Goal: Task Accomplishment & Management: Manage account settings

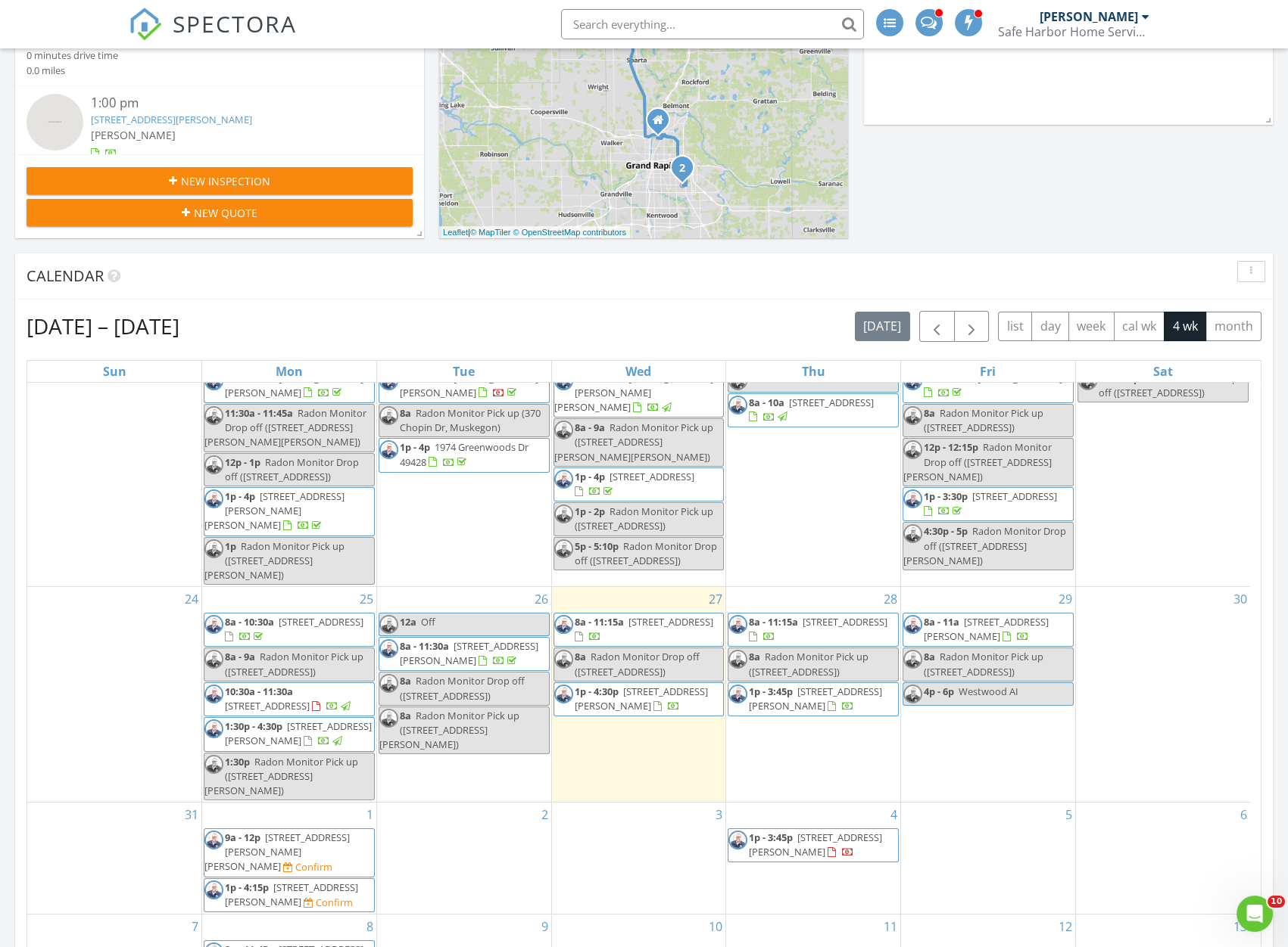
scroll to position [550, 0]
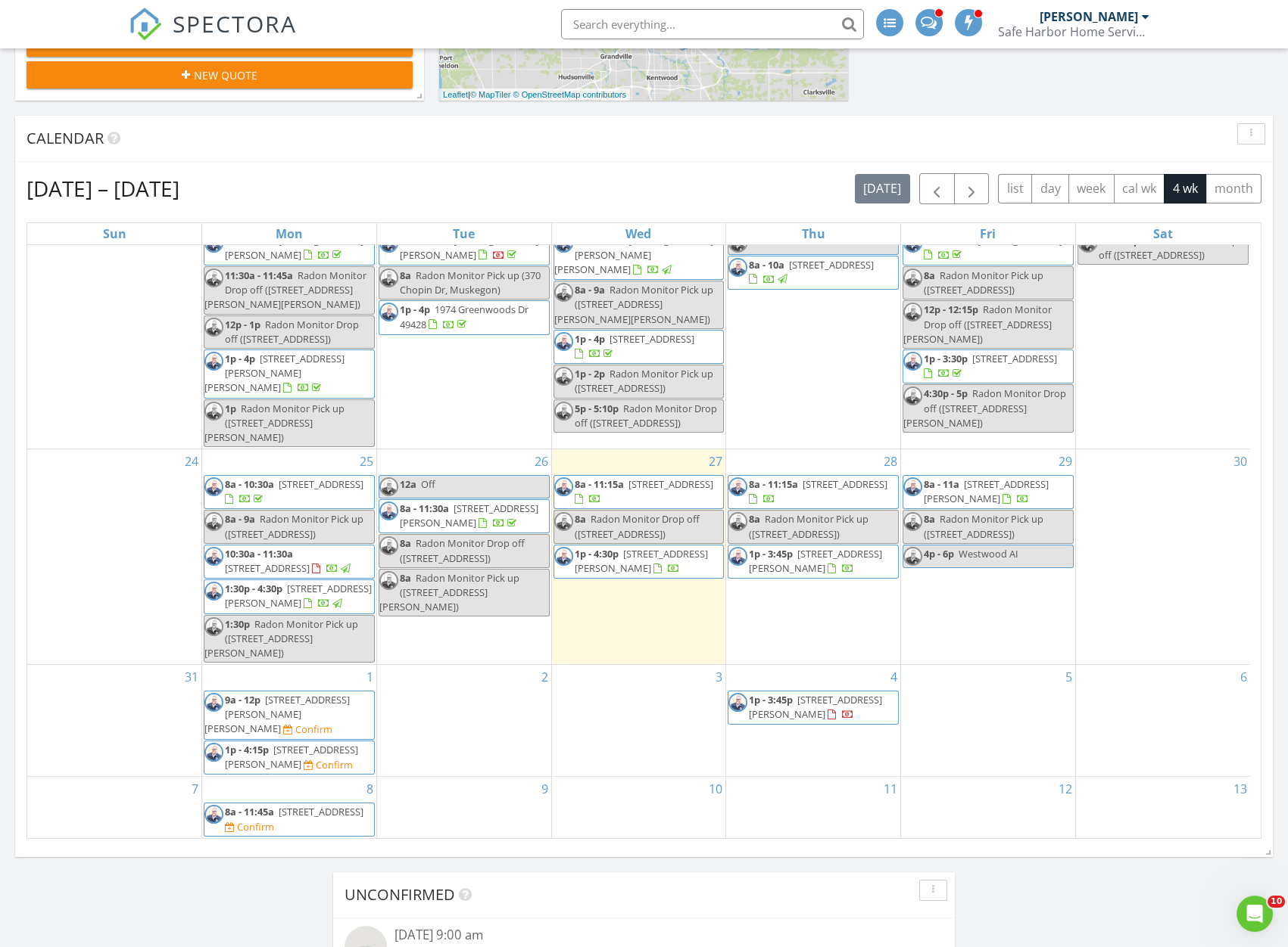
click at [635, 570] on span "353 Sawyer Blvd, Newaygo 49337" at bounding box center [641, 561] width 133 height 28
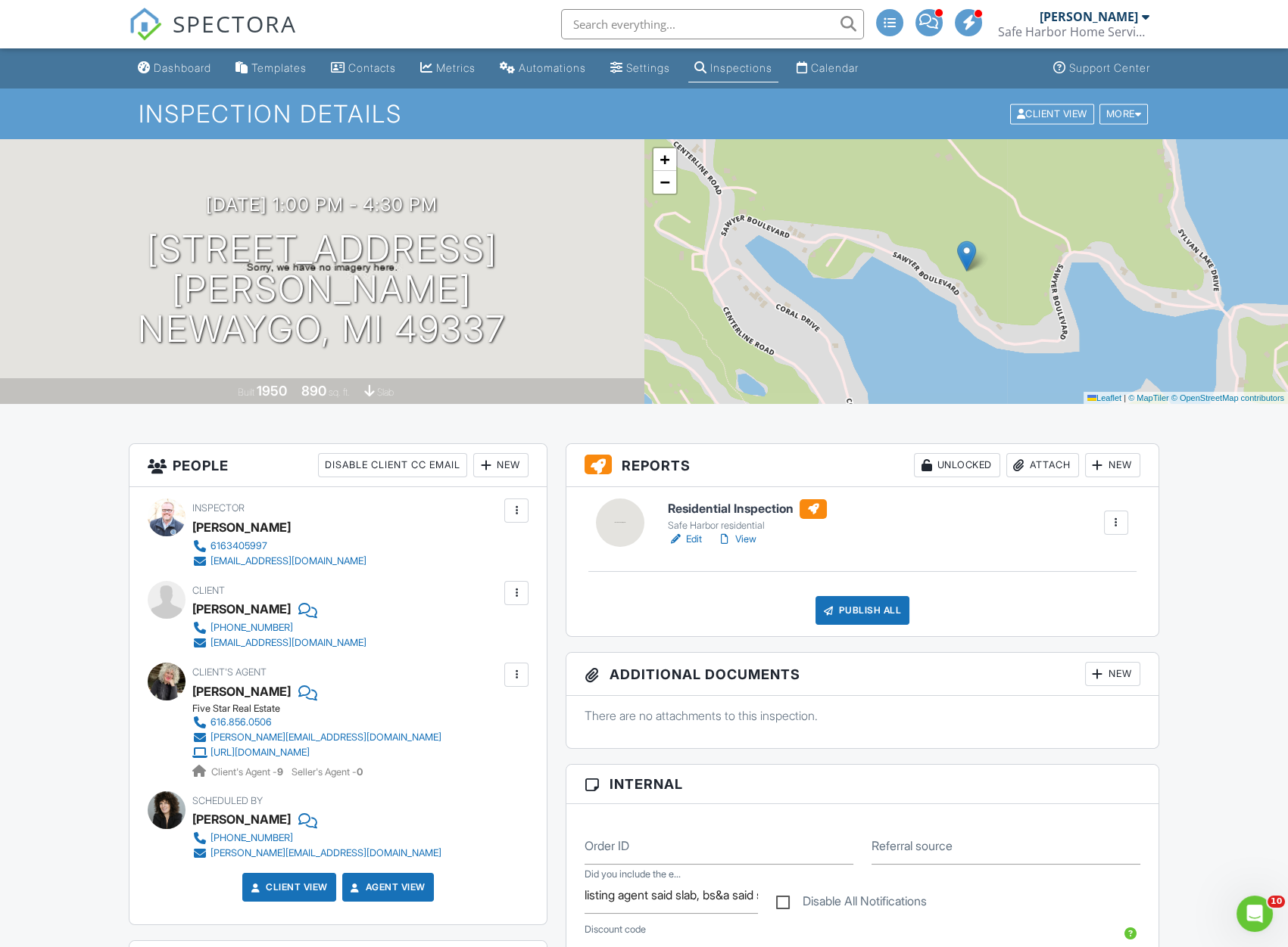
click at [690, 538] on link "Edit" at bounding box center [685, 539] width 34 height 15
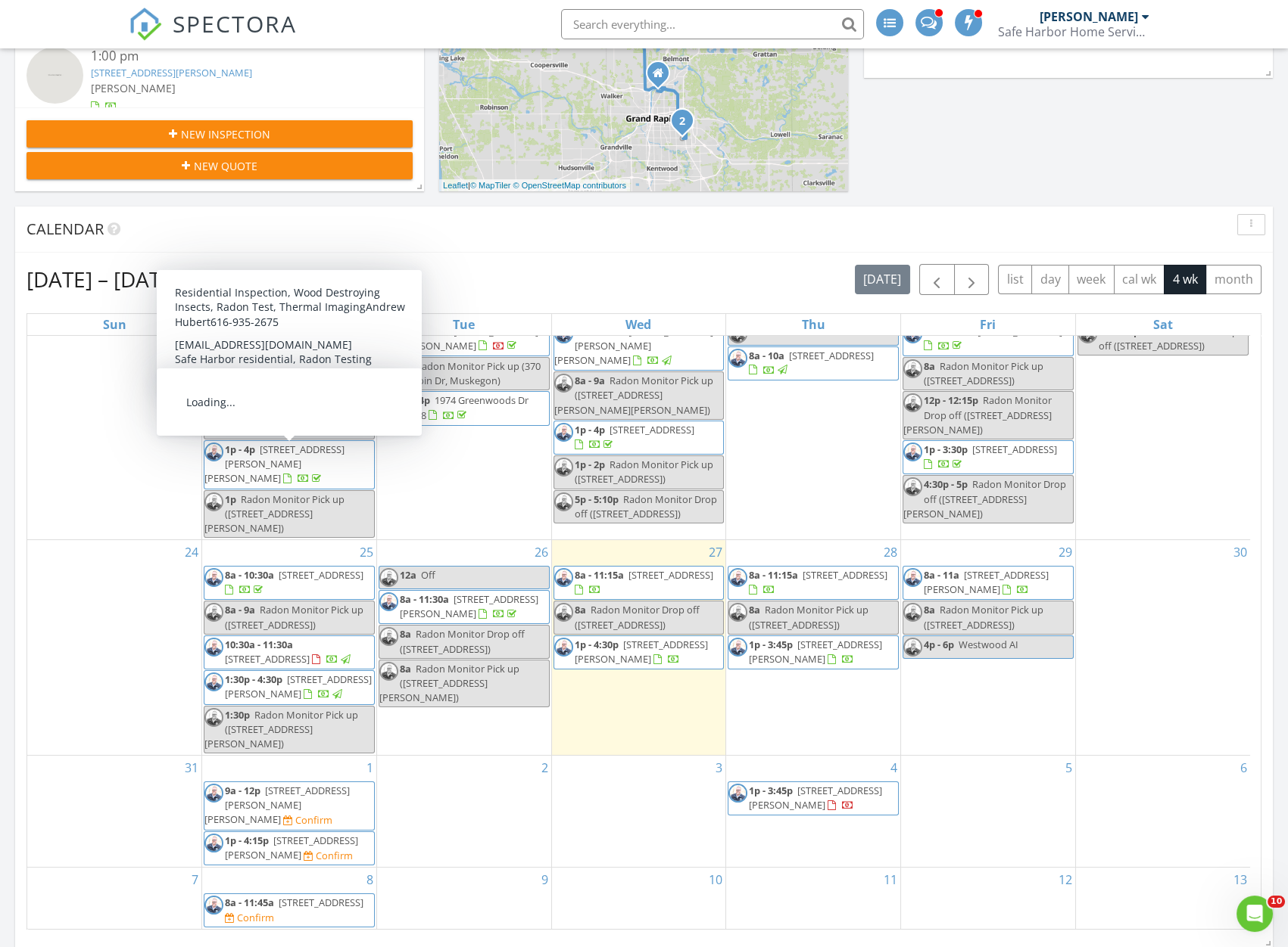
scroll to position [550, 0]
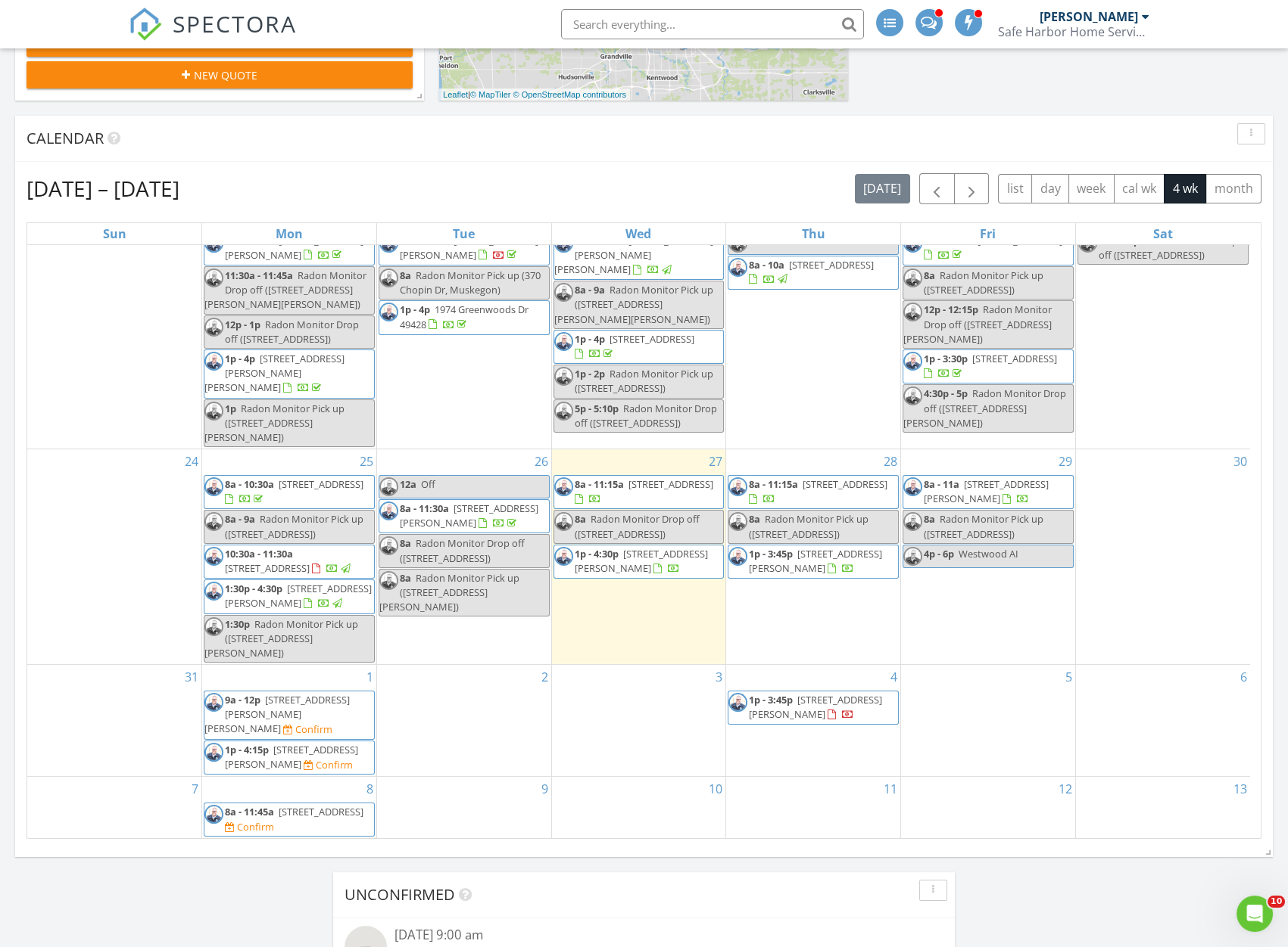
click at [262, 762] on span "[STREET_ADDRESS][PERSON_NAME]" at bounding box center [292, 757] width 133 height 28
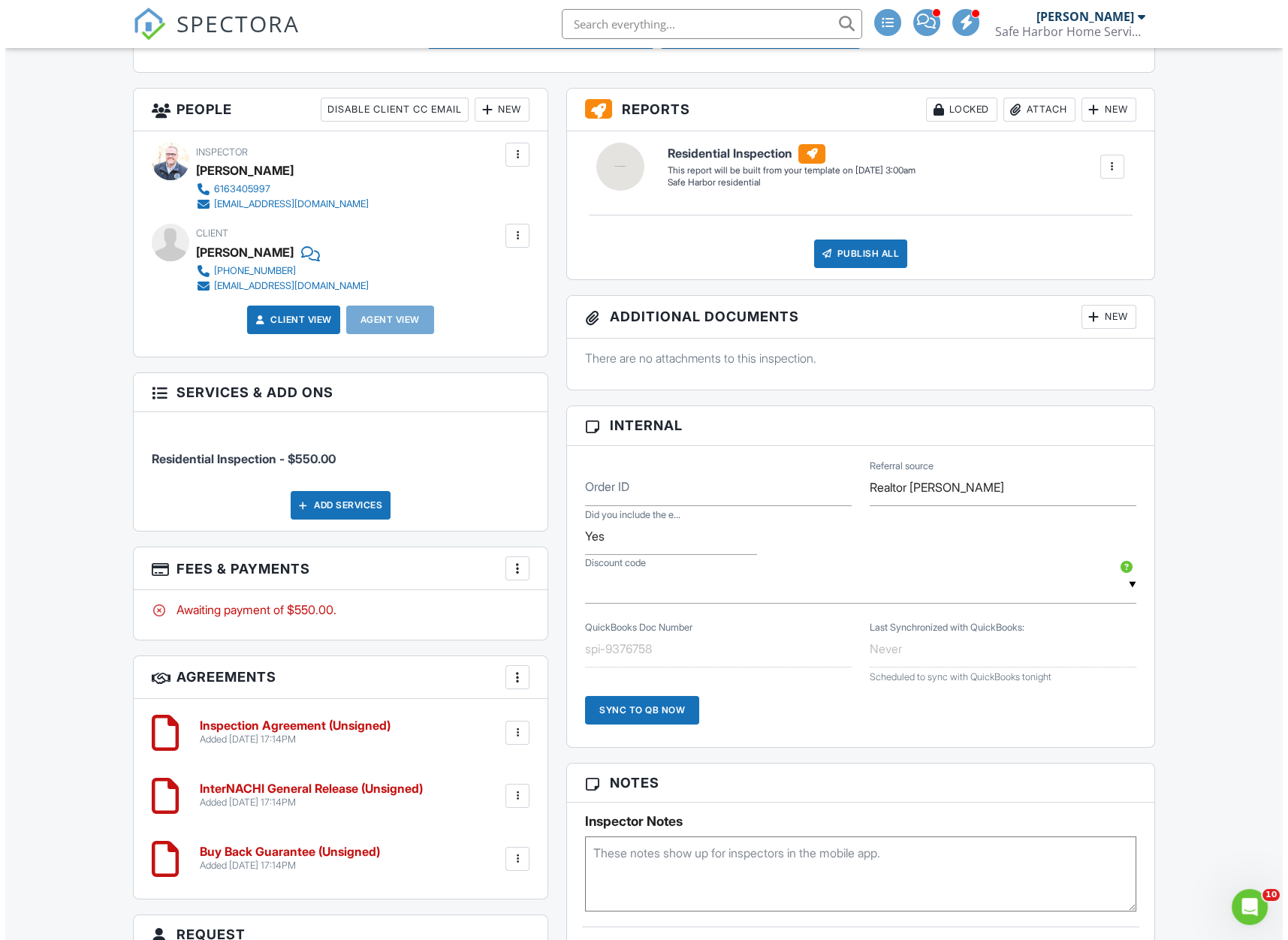
scroll to position [410, 0]
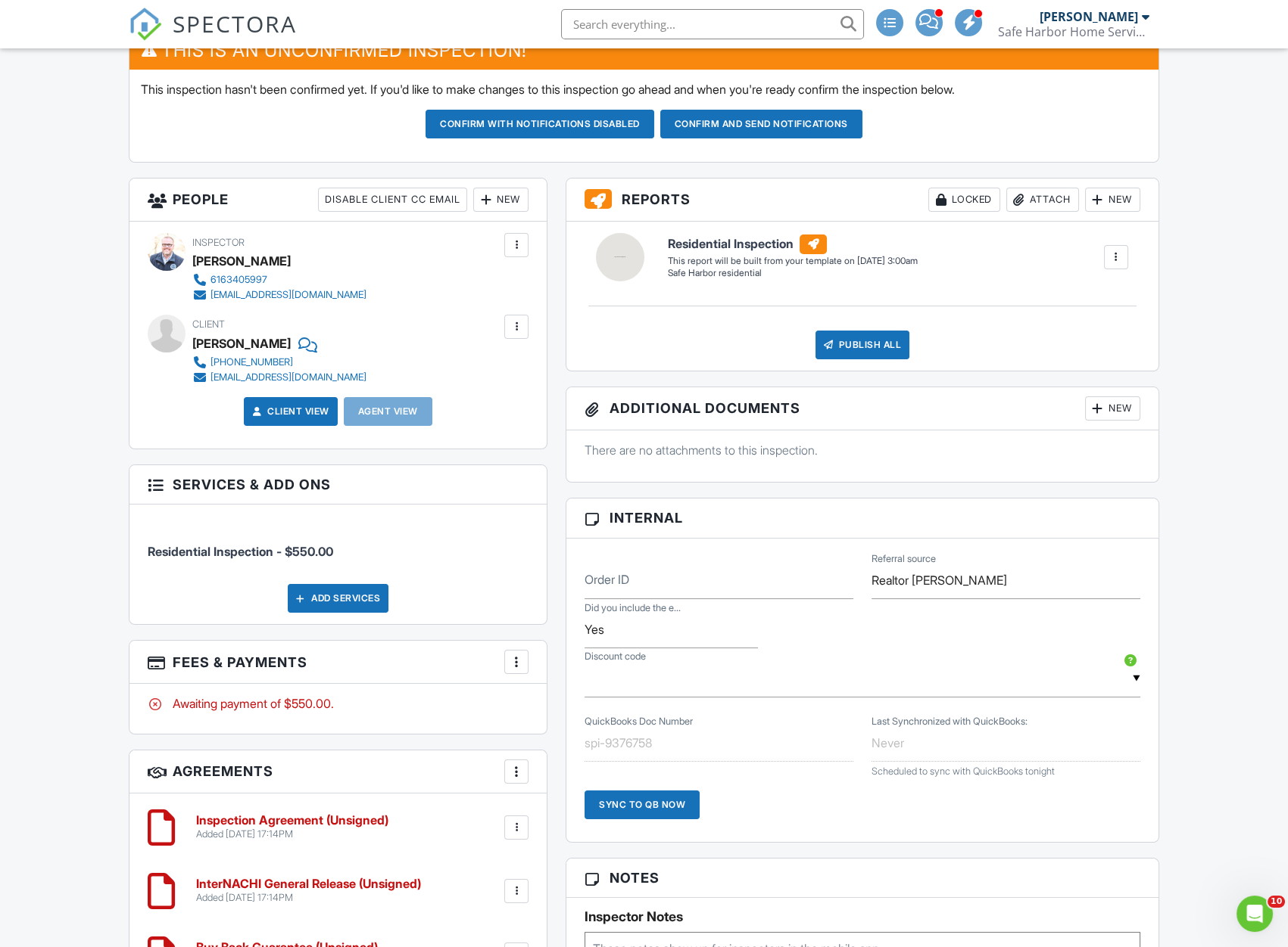
click at [500, 205] on div "New" at bounding box center [500, 200] width 55 height 24
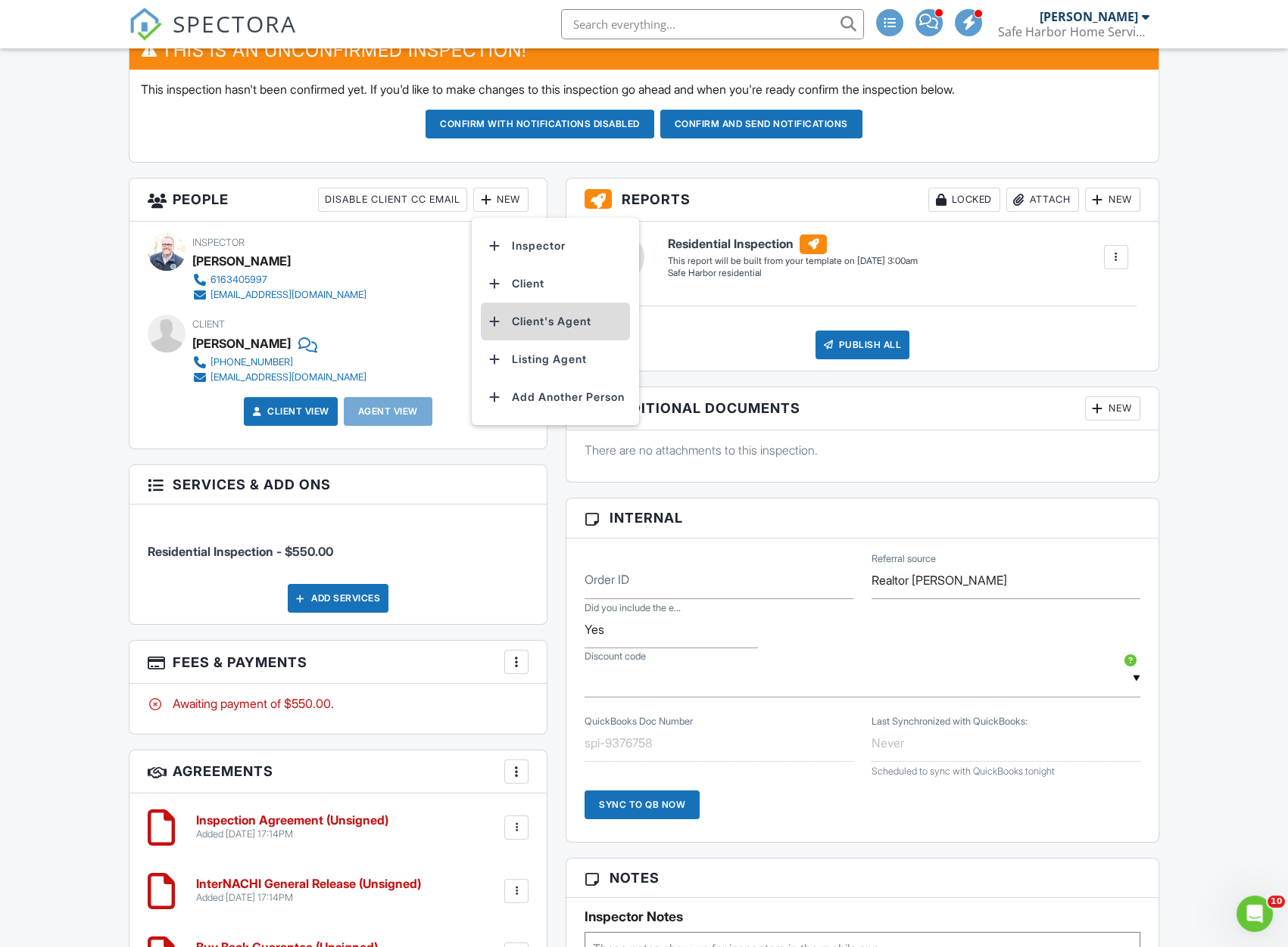
click at [537, 318] on li "Client's Agent" at bounding box center [554, 322] width 149 height 38
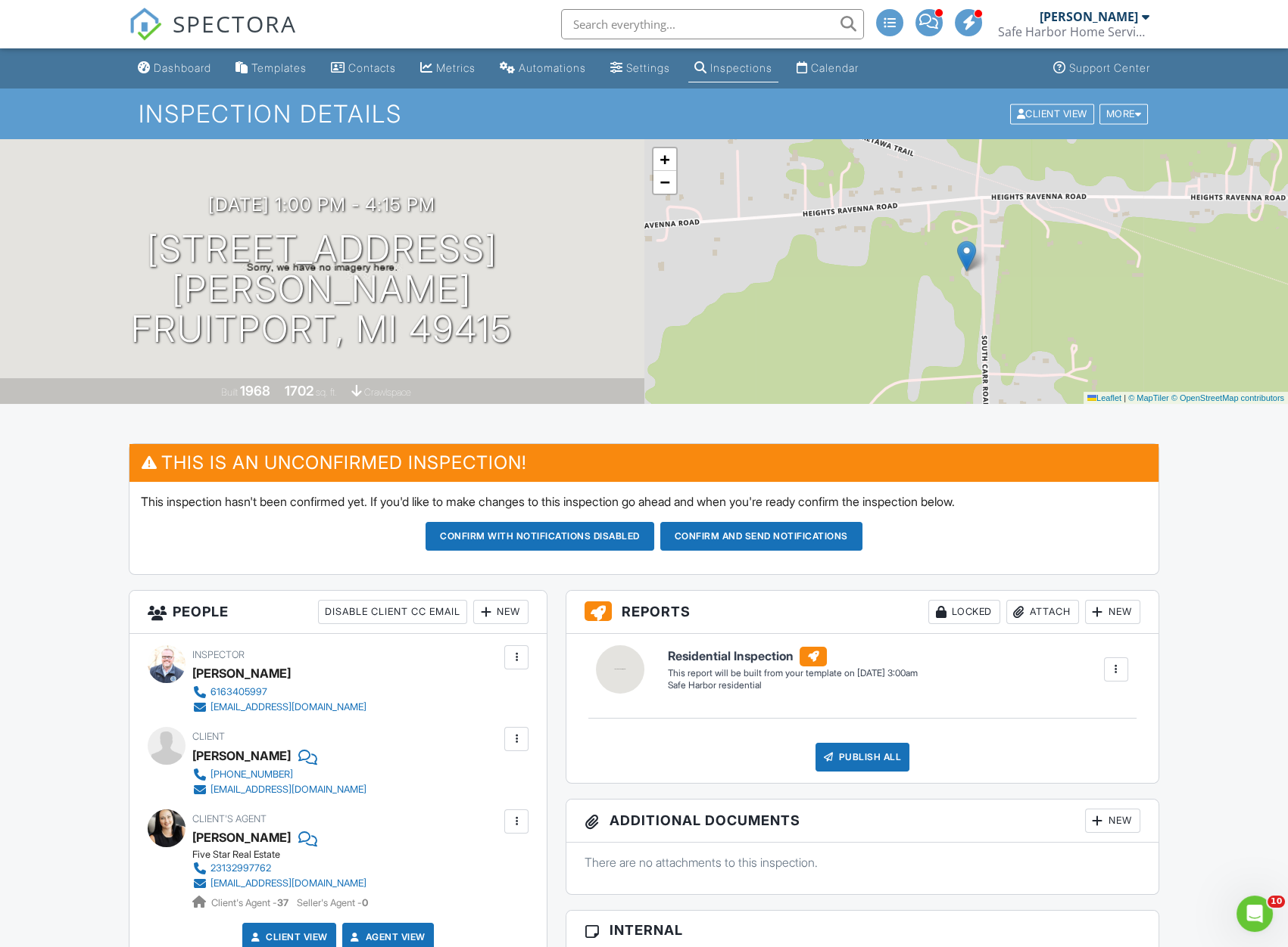
click at [407, 215] on h3 "09/01/2025 1:00 pm - 4:15 pm" at bounding box center [322, 204] width 227 height 21
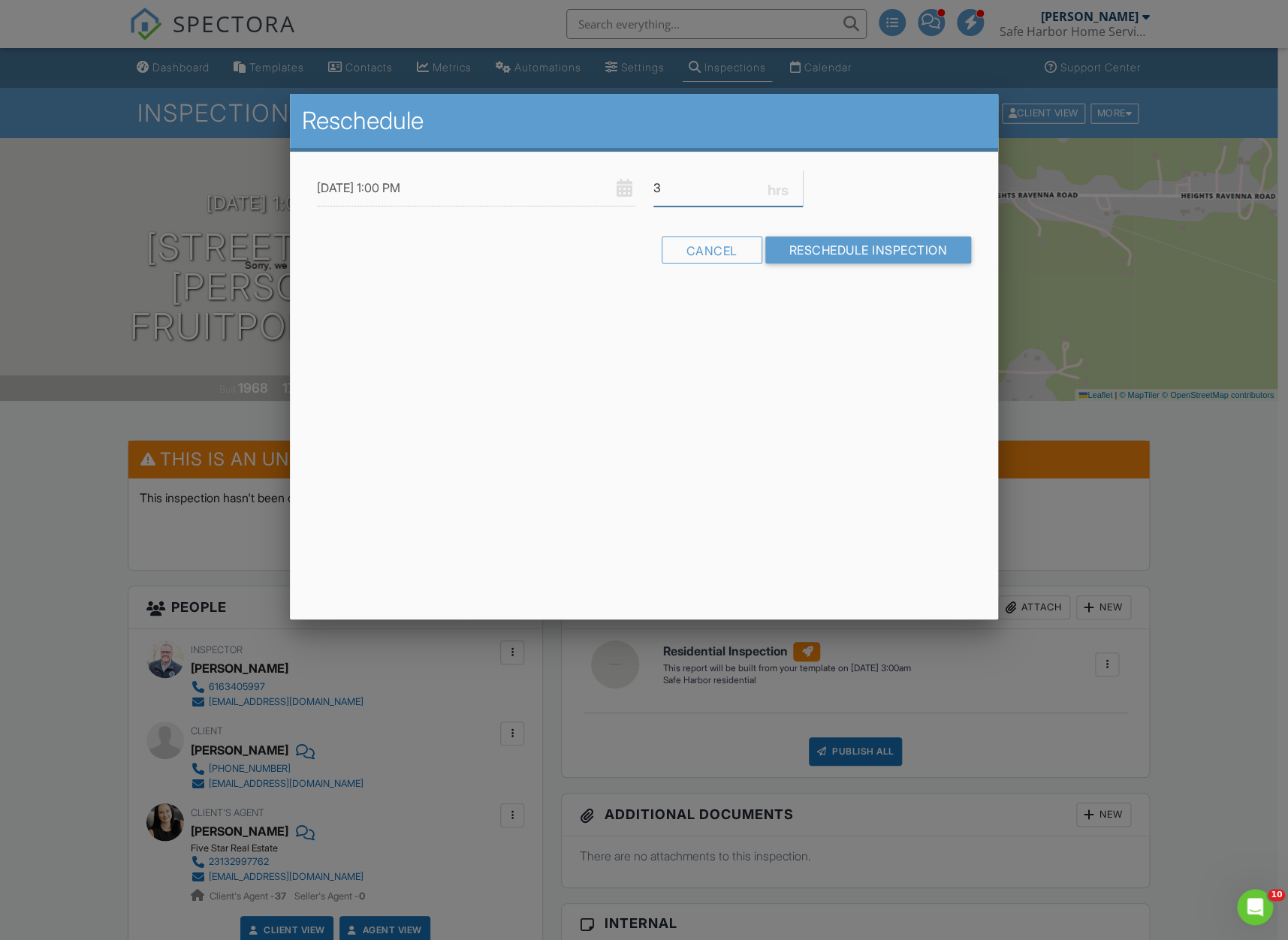
type input "3"
click at [798, 189] on input "3" at bounding box center [728, 188] width 150 height 37
click at [890, 250] on input "Reschedule Inspection" at bounding box center [868, 249] width 207 height 27
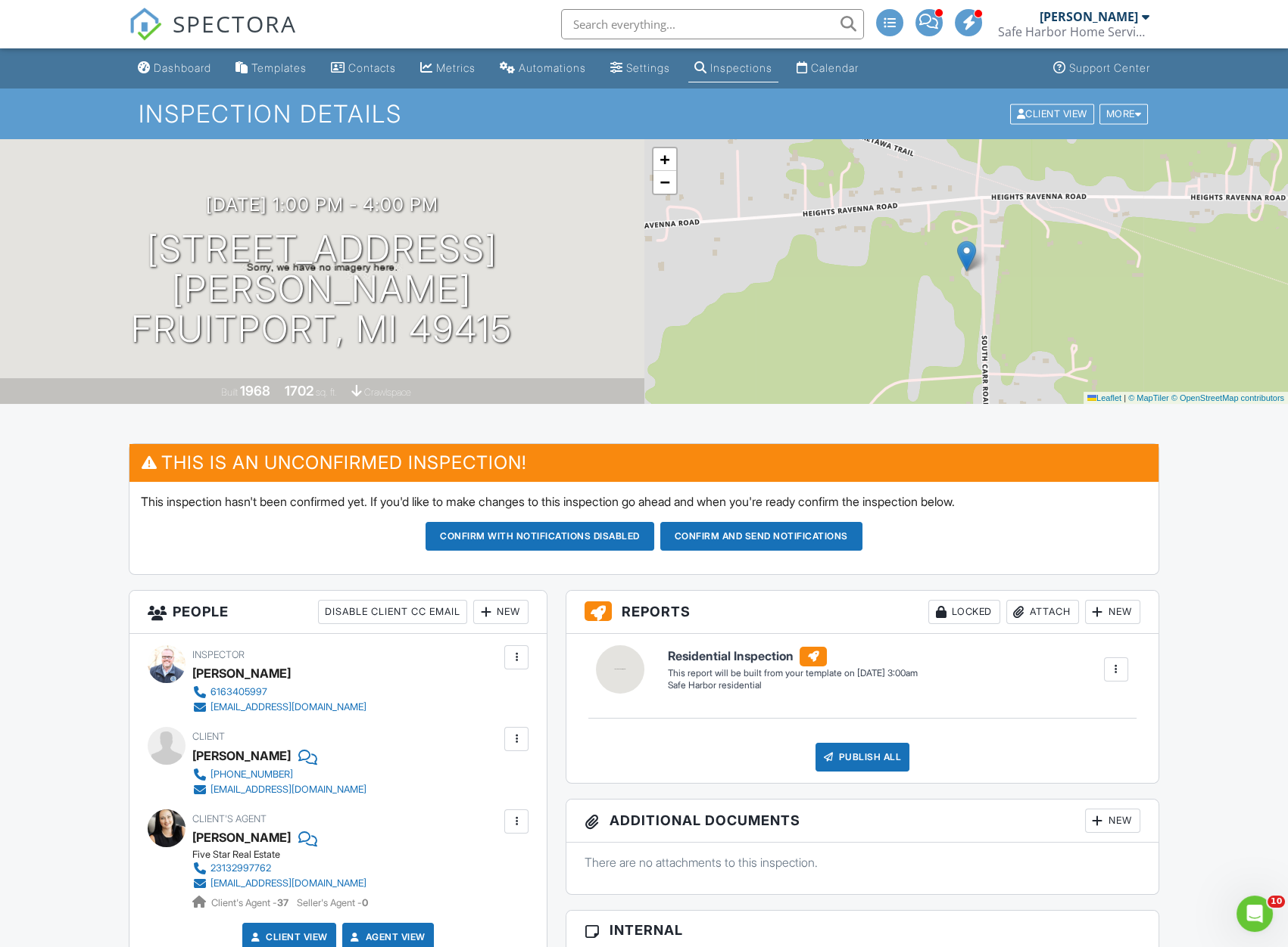
click at [654, 528] on button "Confirm and send notifications" at bounding box center [539, 536] width 229 height 29
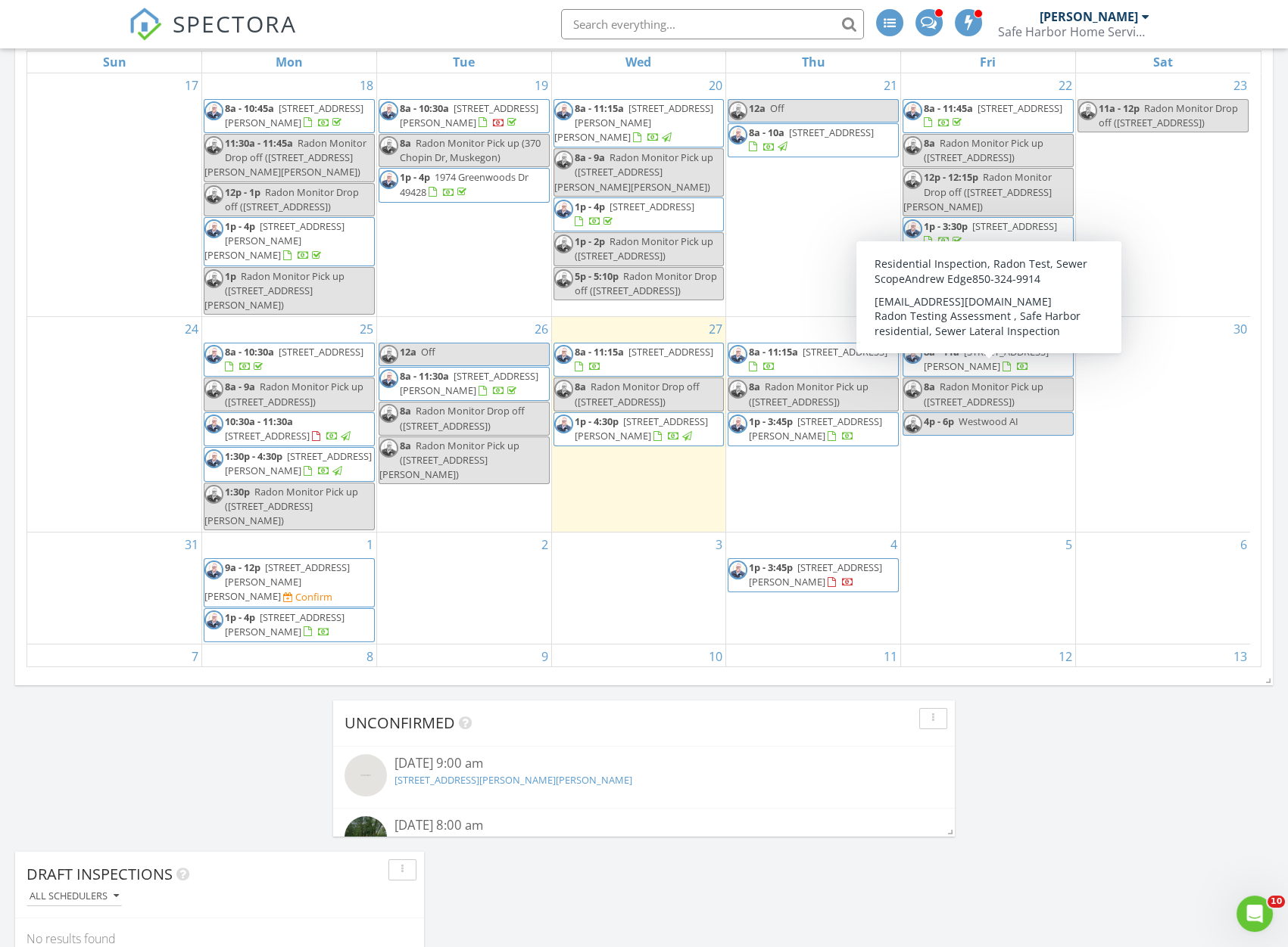
scroll to position [687, 0]
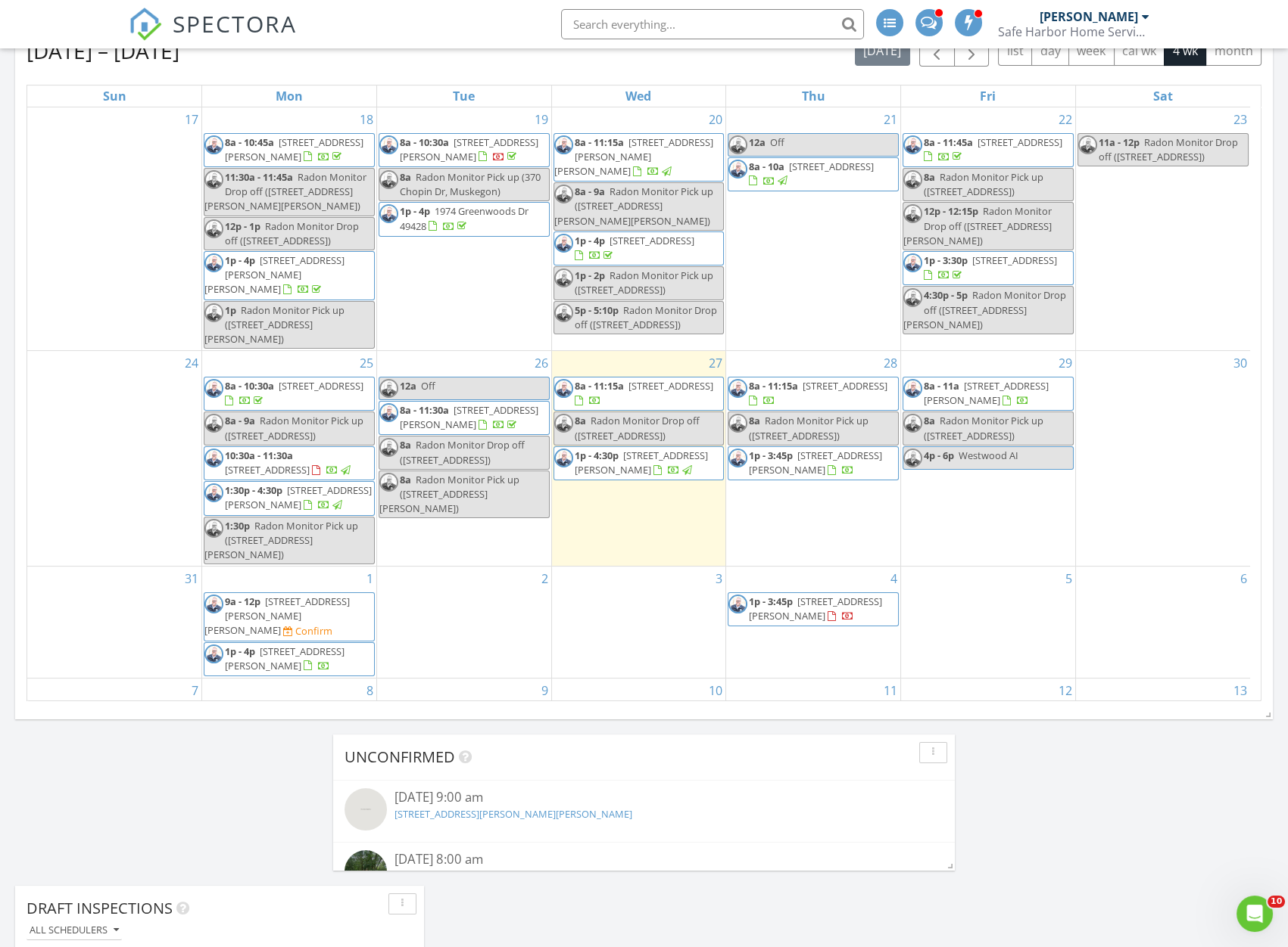
click at [89, 513] on div "24" at bounding box center [114, 458] width 174 height 215
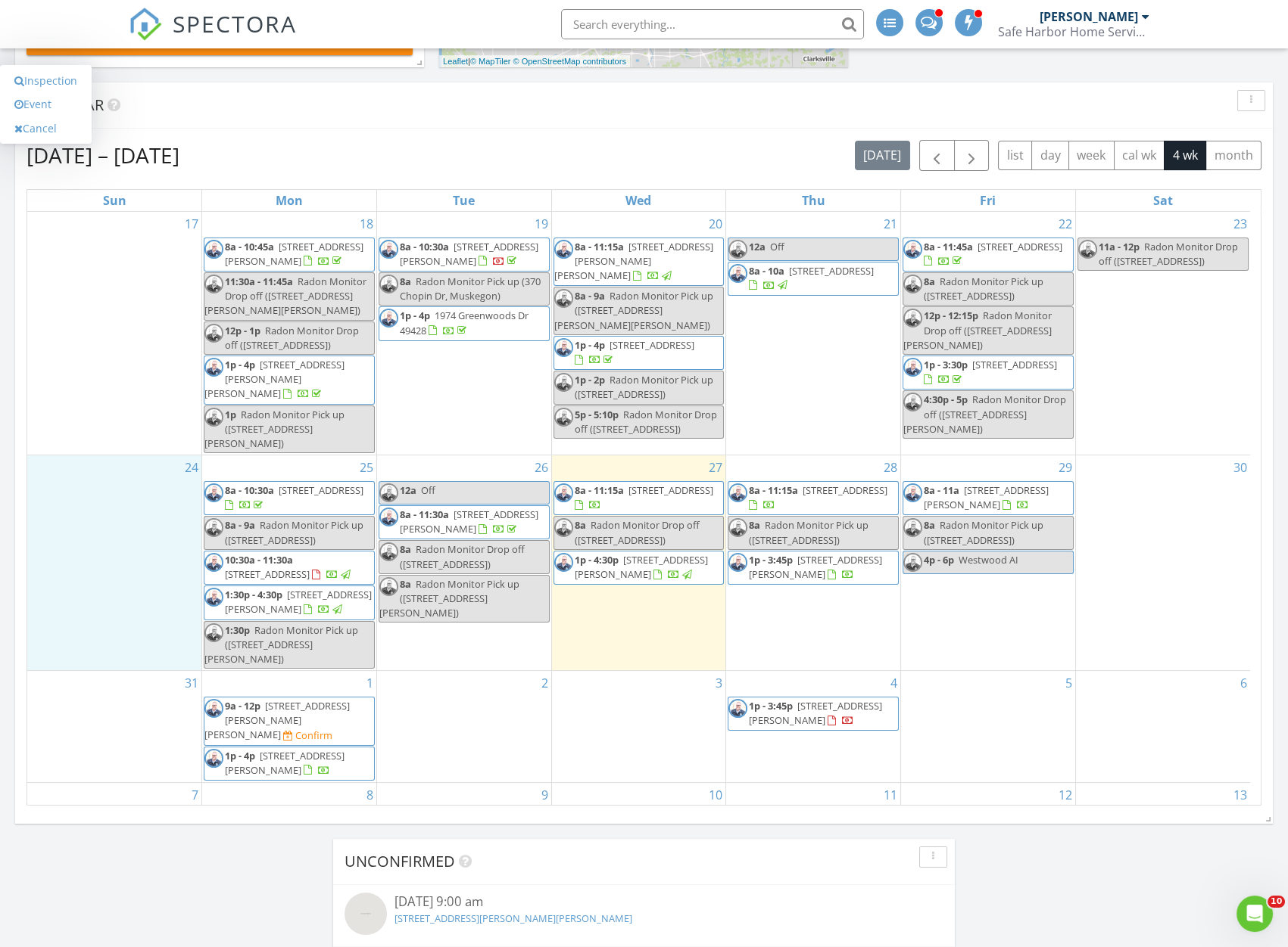
scroll to position [550, 0]
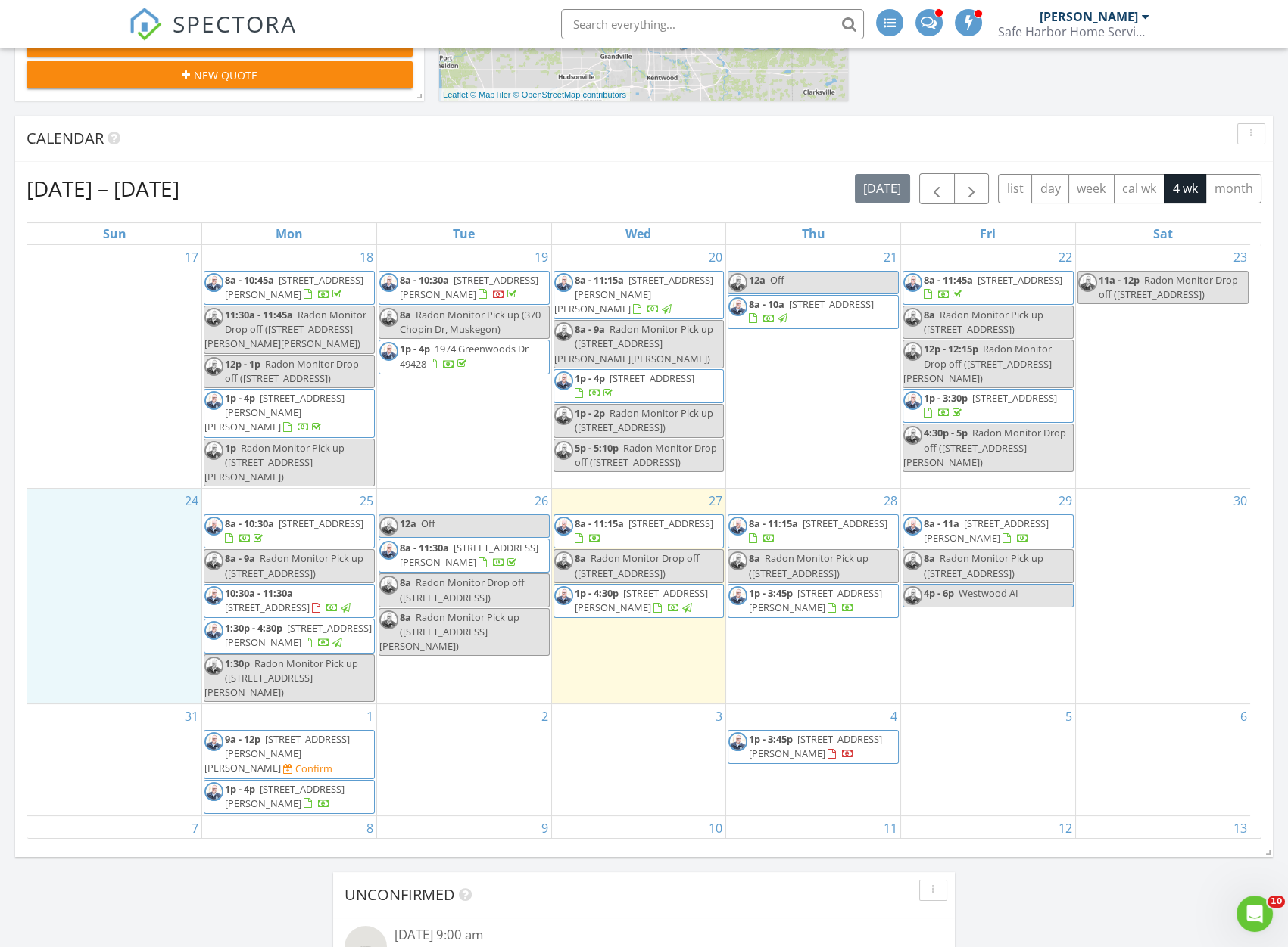
click at [287, 517] on span "[STREET_ADDRESS]" at bounding box center [321, 523] width 84 height 14
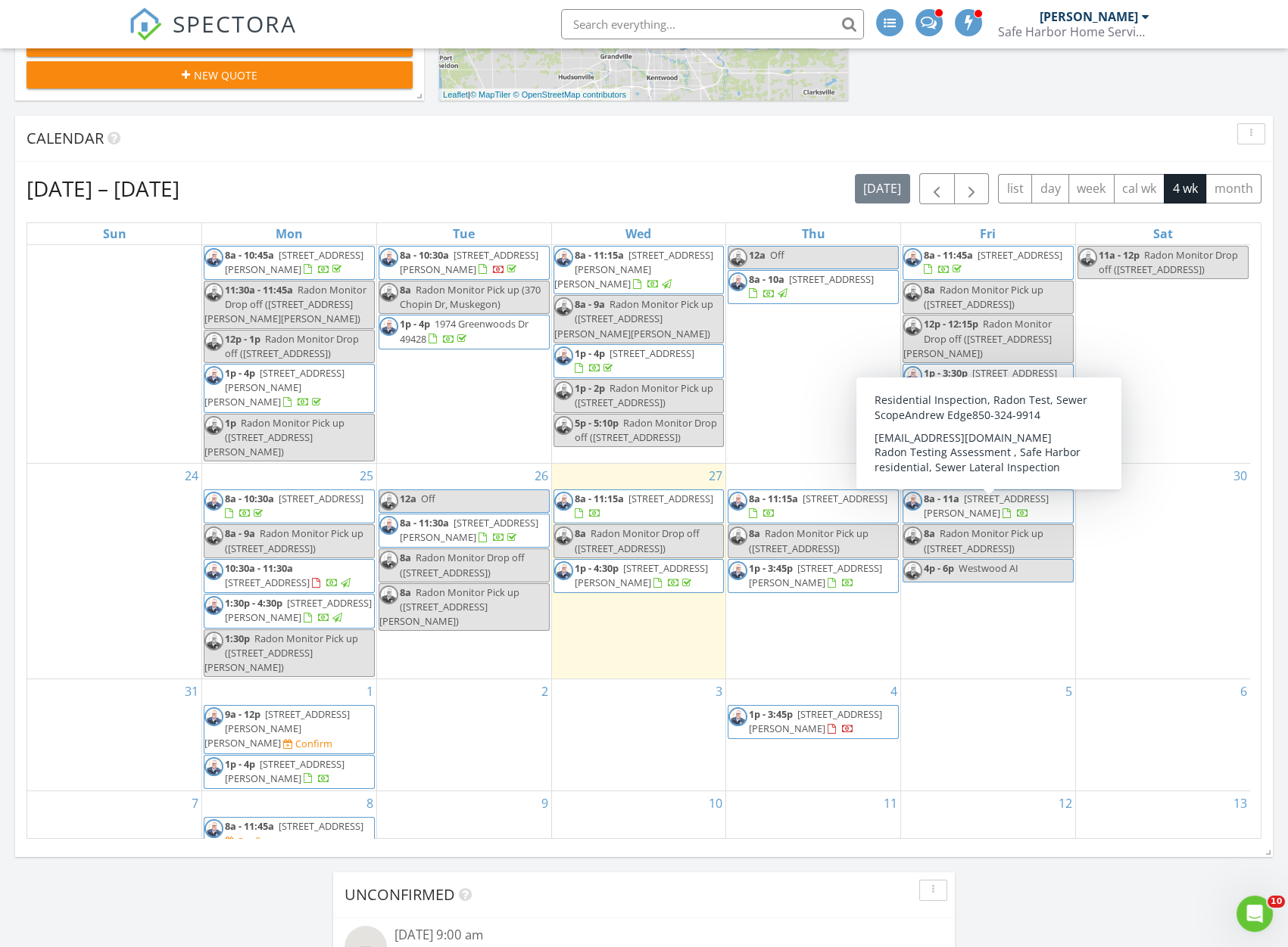
scroll to position [39, 0]
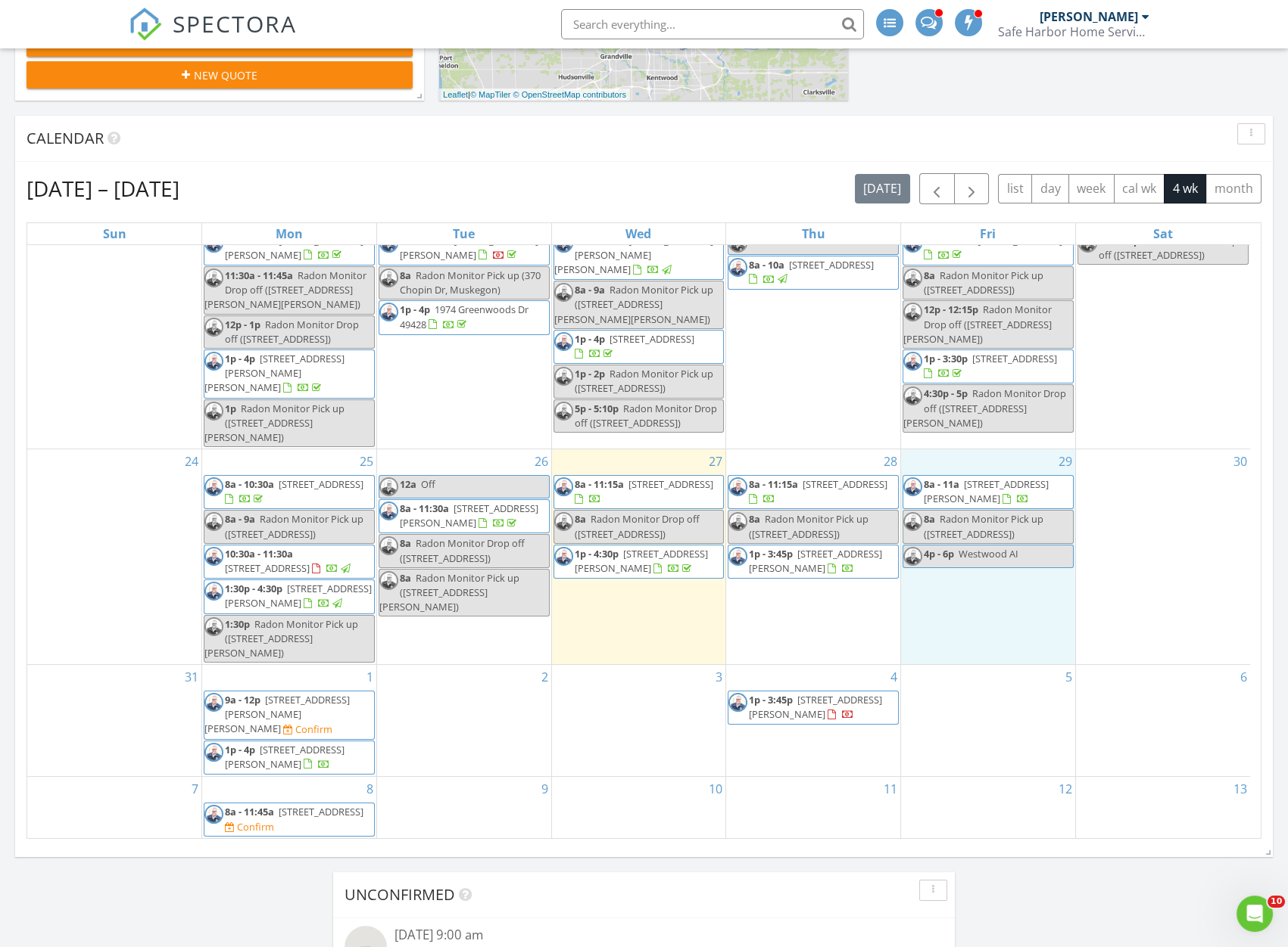
click at [993, 664] on div "29 8a - 11a 6518 Scott St, Twin Lake 49457 8a Radon Monitor Pick up (3041 Meado…" at bounding box center [988, 556] width 174 height 215
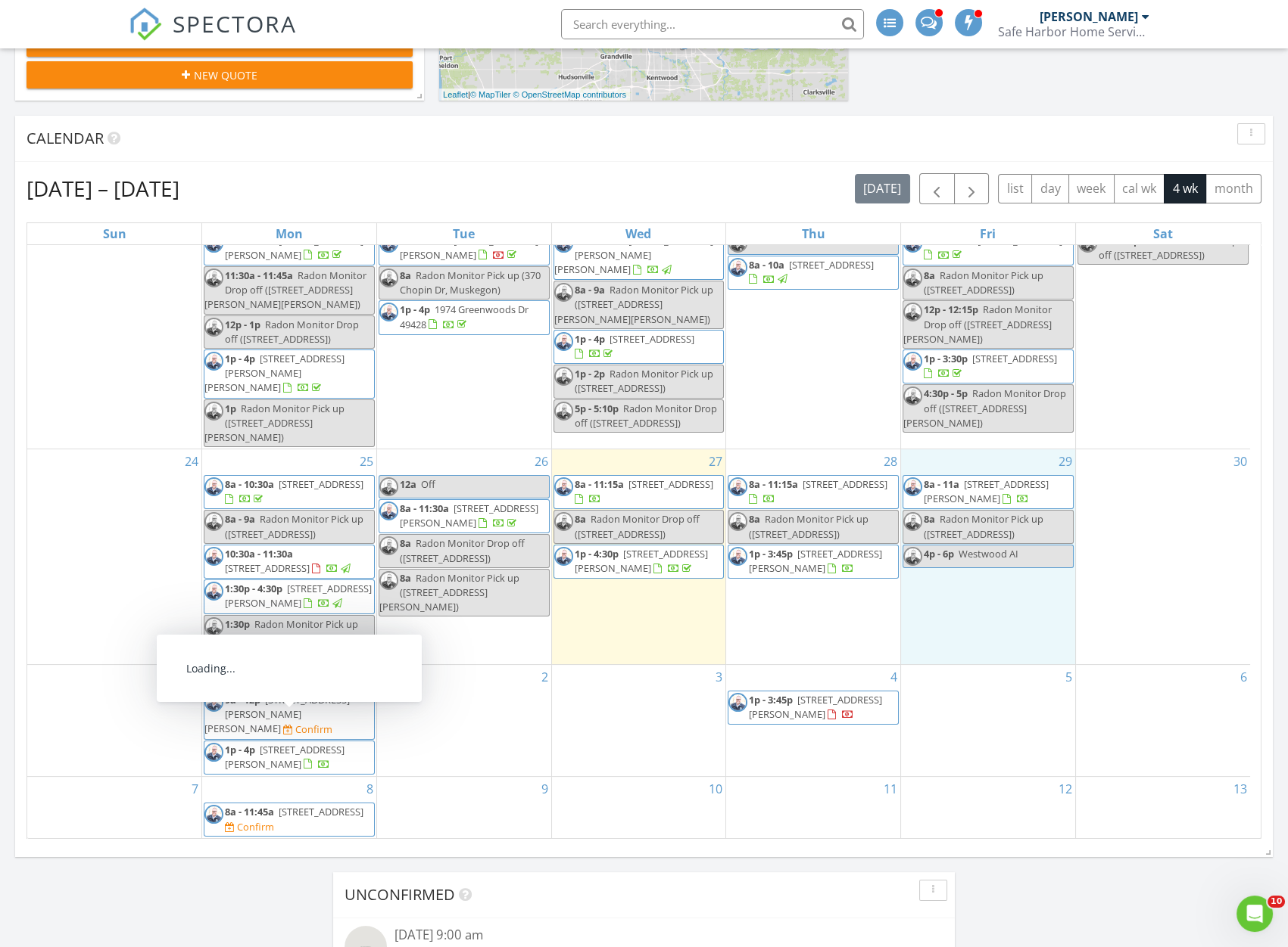
click at [250, 728] on span "9945 N Jerome Dr, Bitely 49309" at bounding box center [277, 714] width 145 height 42
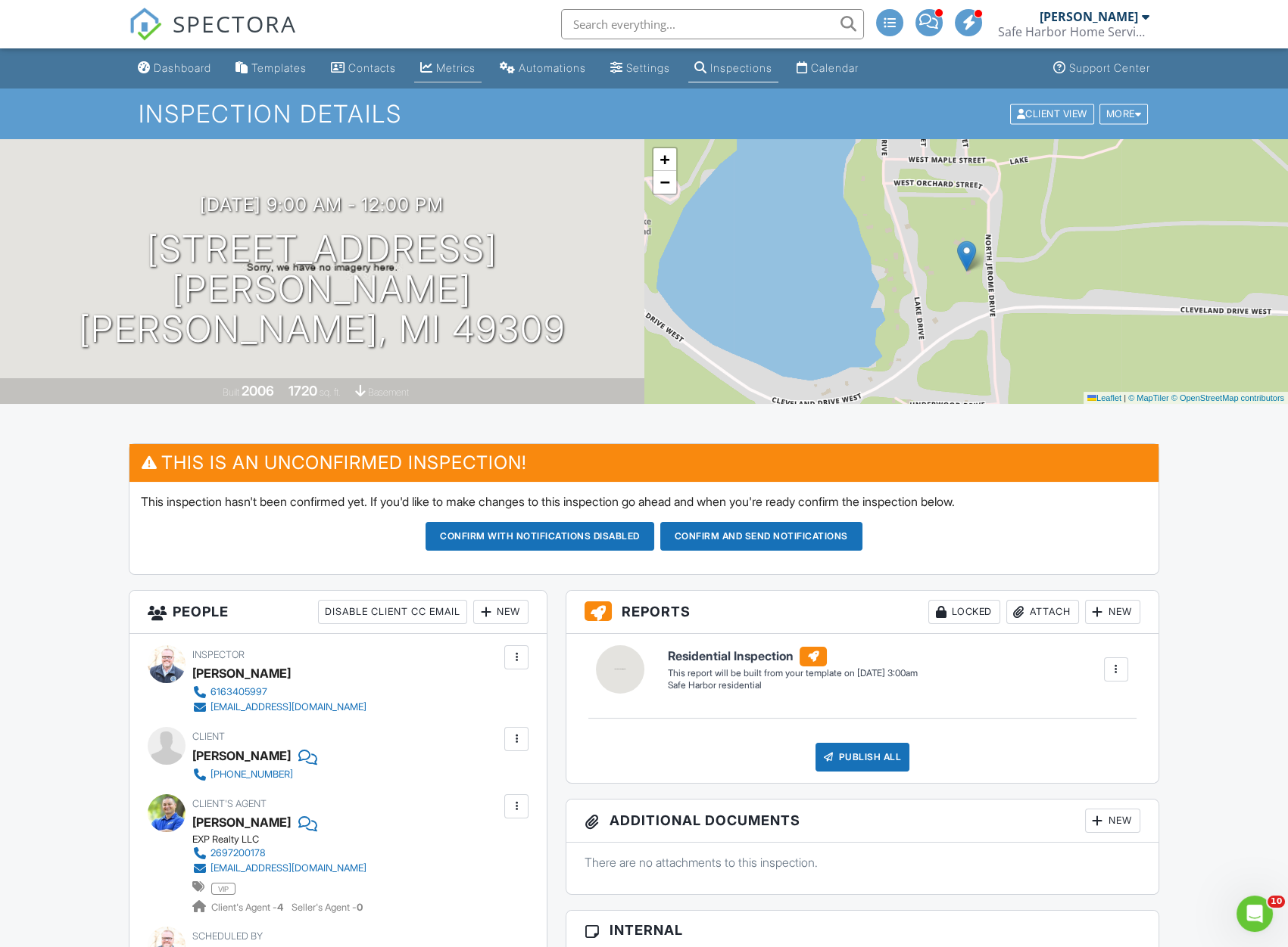
click at [441, 58] on link "Metrics" at bounding box center [447, 68] width 68 height 28
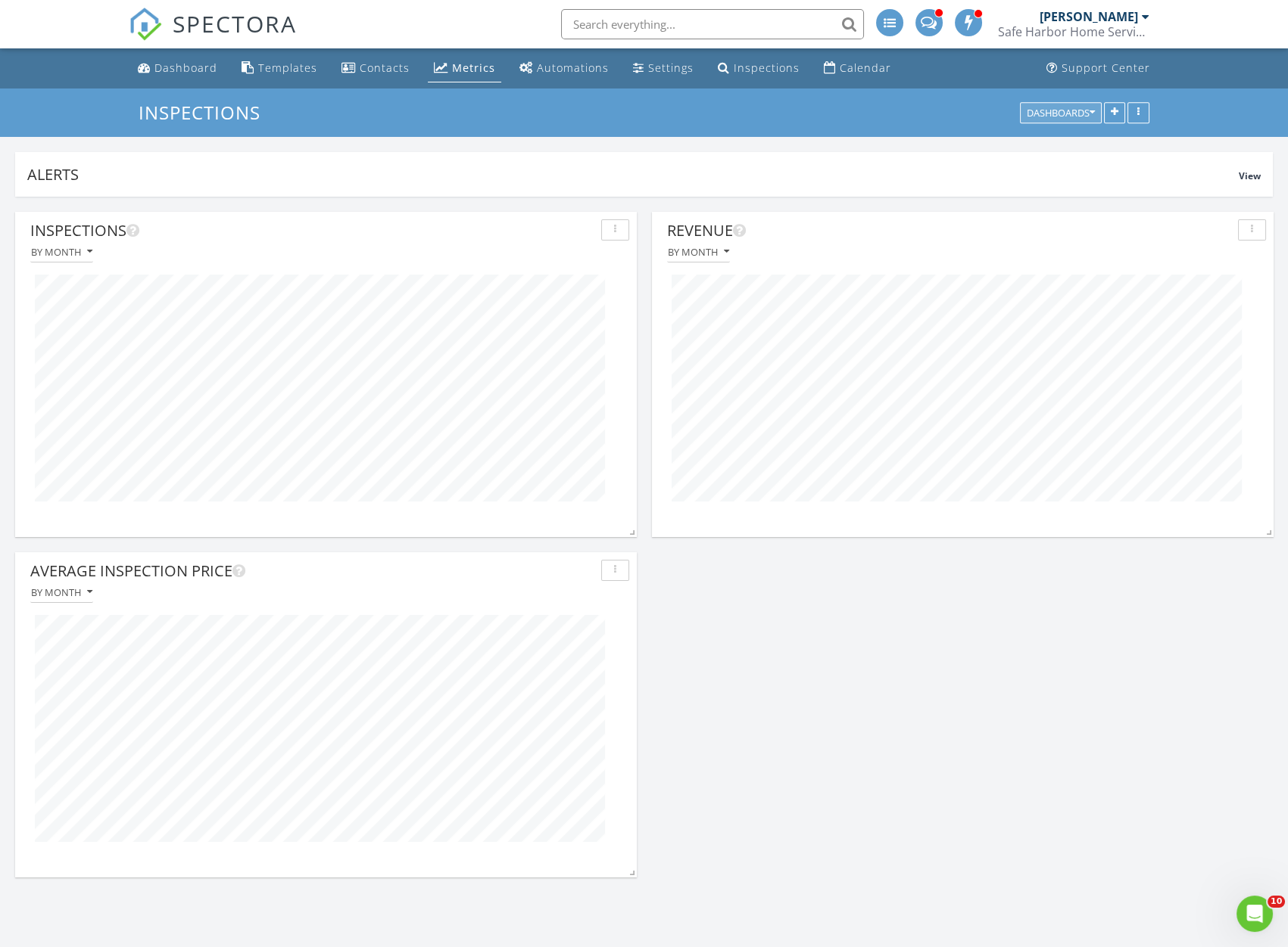
click at [1060, 108] on div "Dashboards" at bounding box center [1060, 113] width 68 height 10
click at [1070, 219] on span "Total Revenue" at bounding box center [1067, 220] width 81 height 17
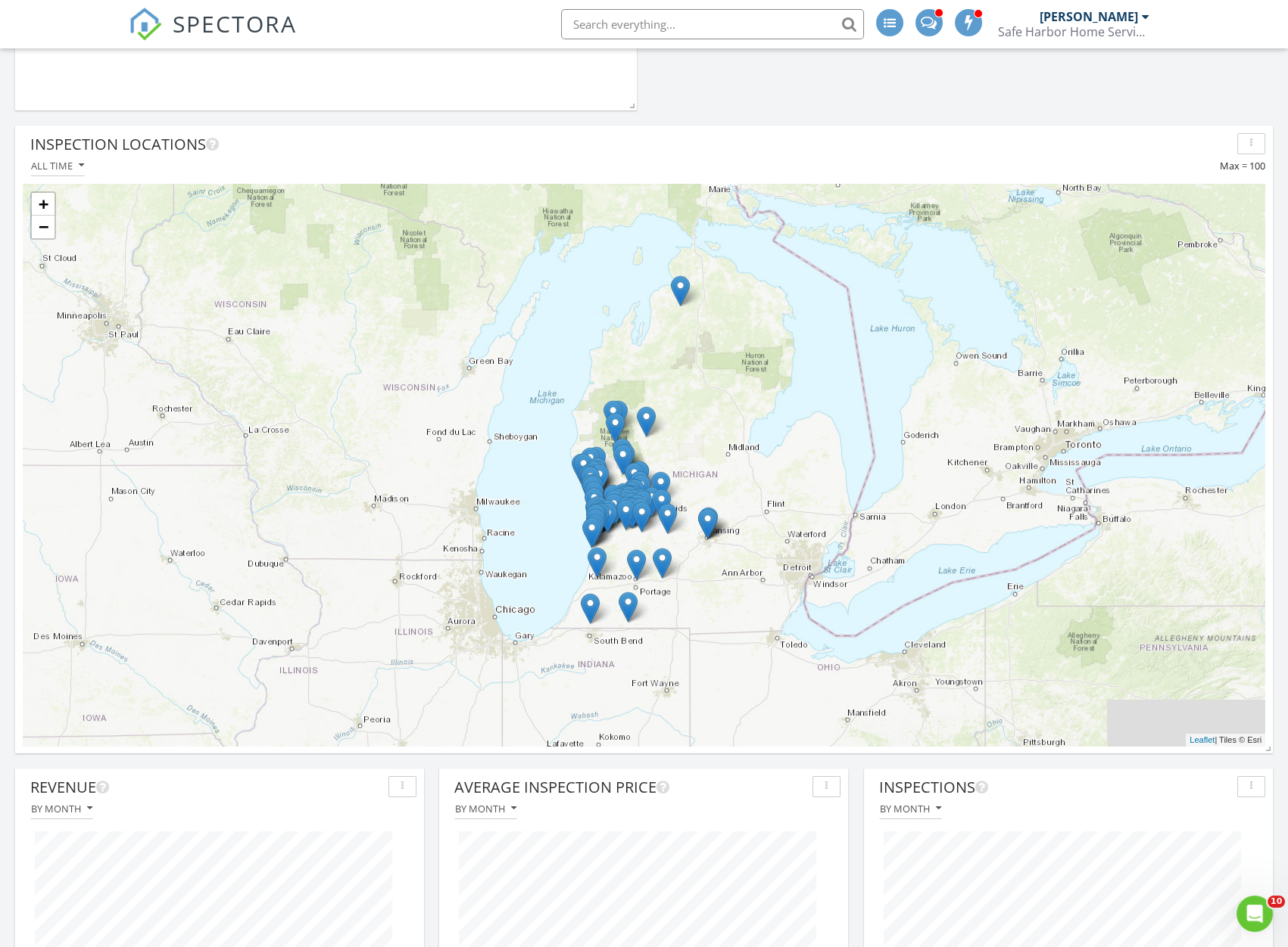
scroll to position [719, 0]
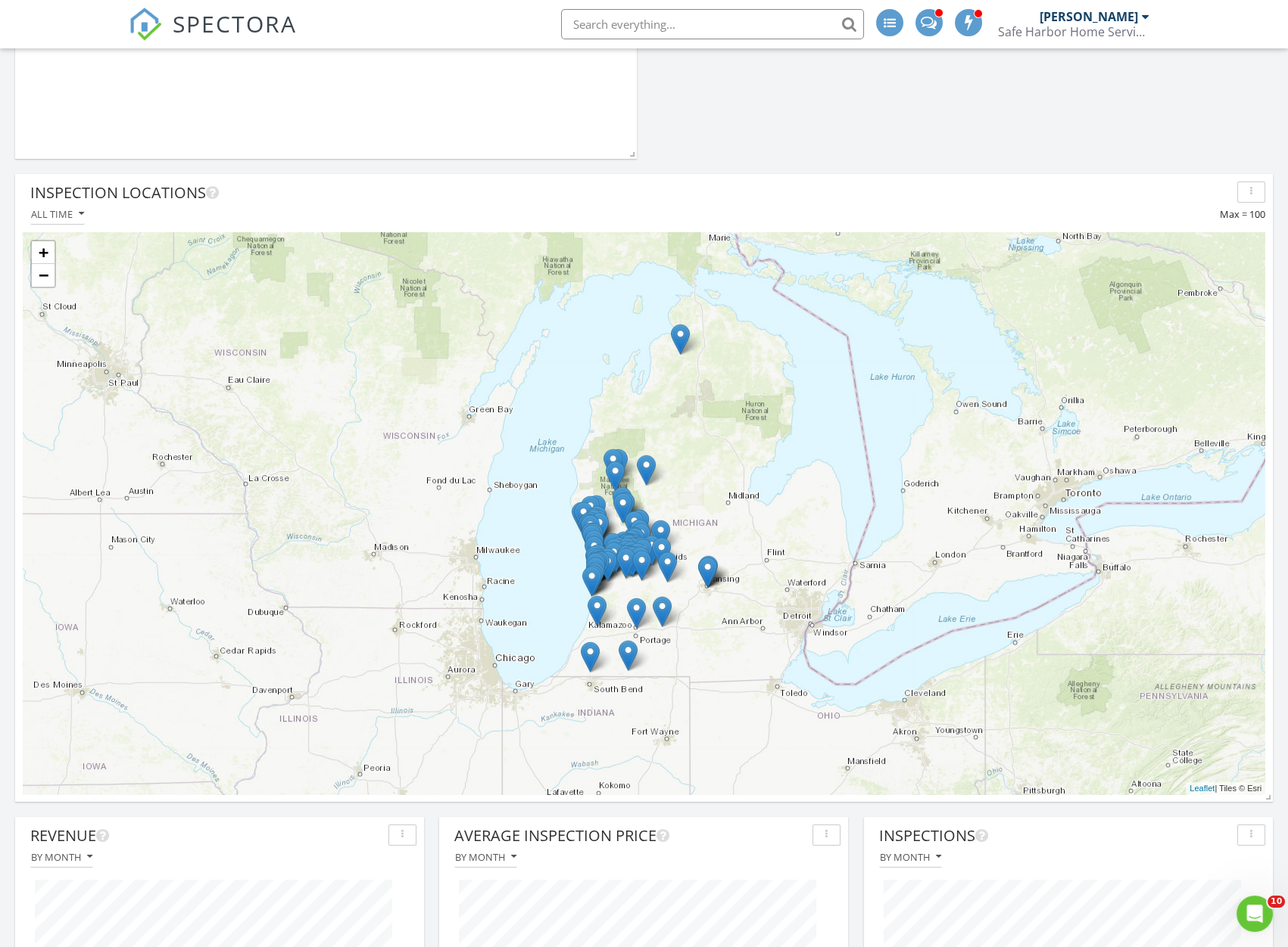
click at [1205, 734] on div "+ − Leaflet | Tiles © Esri" at bounding box center [644, 514] width 1242 height 563
click at [41, 247] on link "+" at bounding box center [43, 252] width 23 height 23
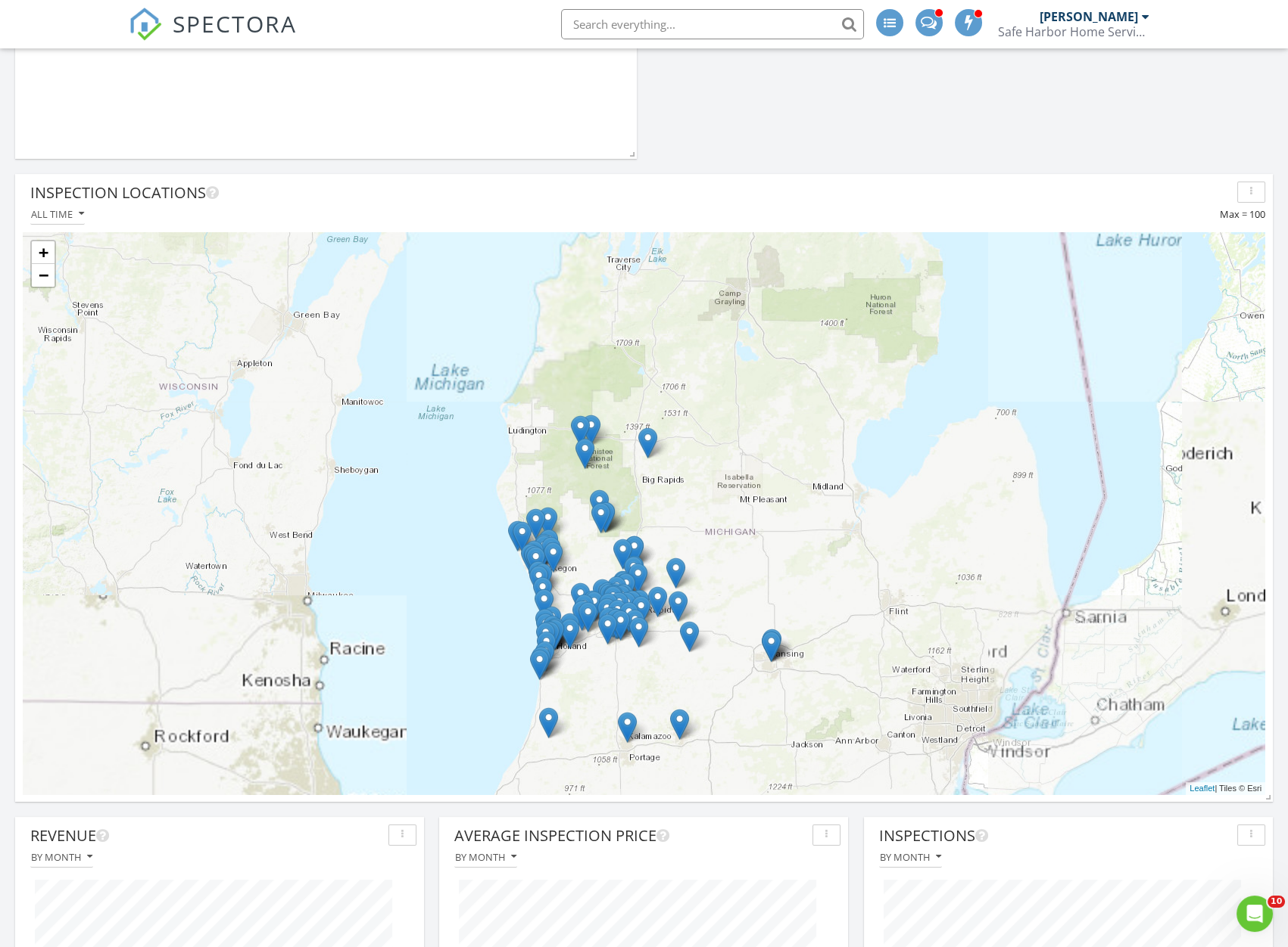
click at [47, 287] on div "+ − Leaflet | Tiles © Esri" at bounding box center [644, 514] width 1242 height 563
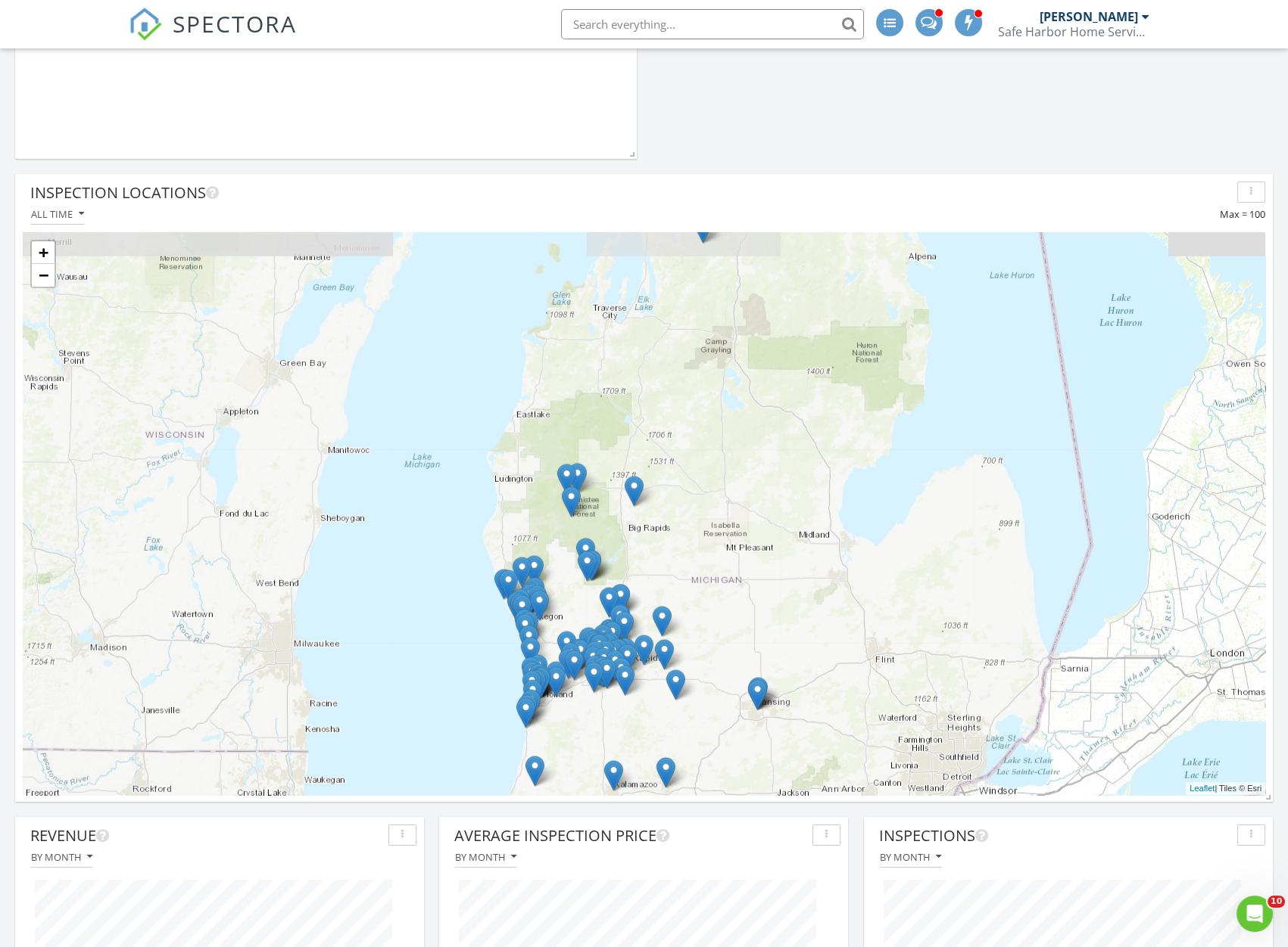
drag, startPoint x: 343, startPoint y: 391, endPoint x: 327, endPoint y: 450, distance: 61.1
click at [327, 450] on div "+ − Leaflet | Tiles © Esri" at bounding box center [644, 514] width 1242 height 563
click at [40, 275] on link "−" at bounding box center [43, 276] width 23 height 23
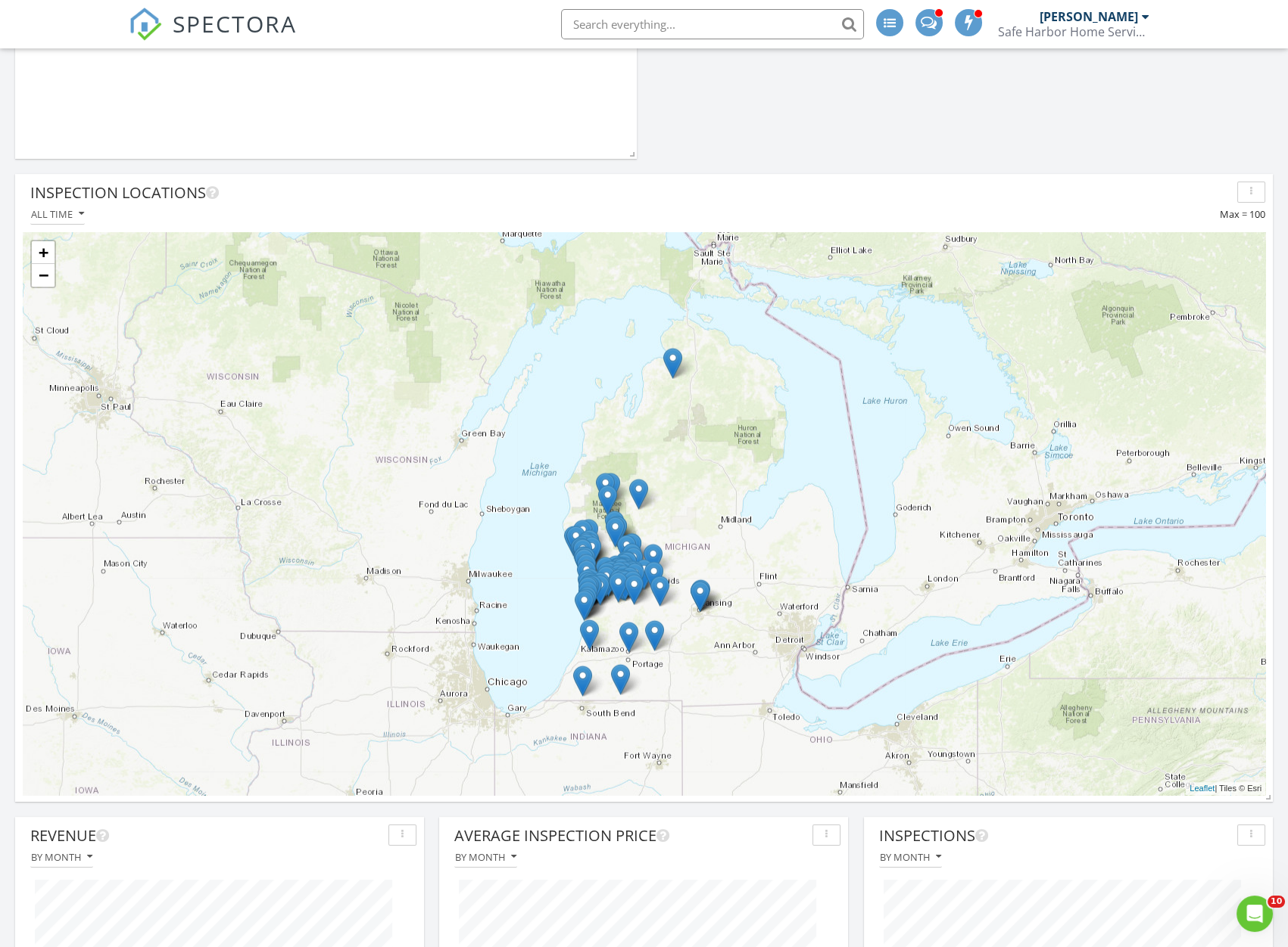
scroll to position [0, 0]
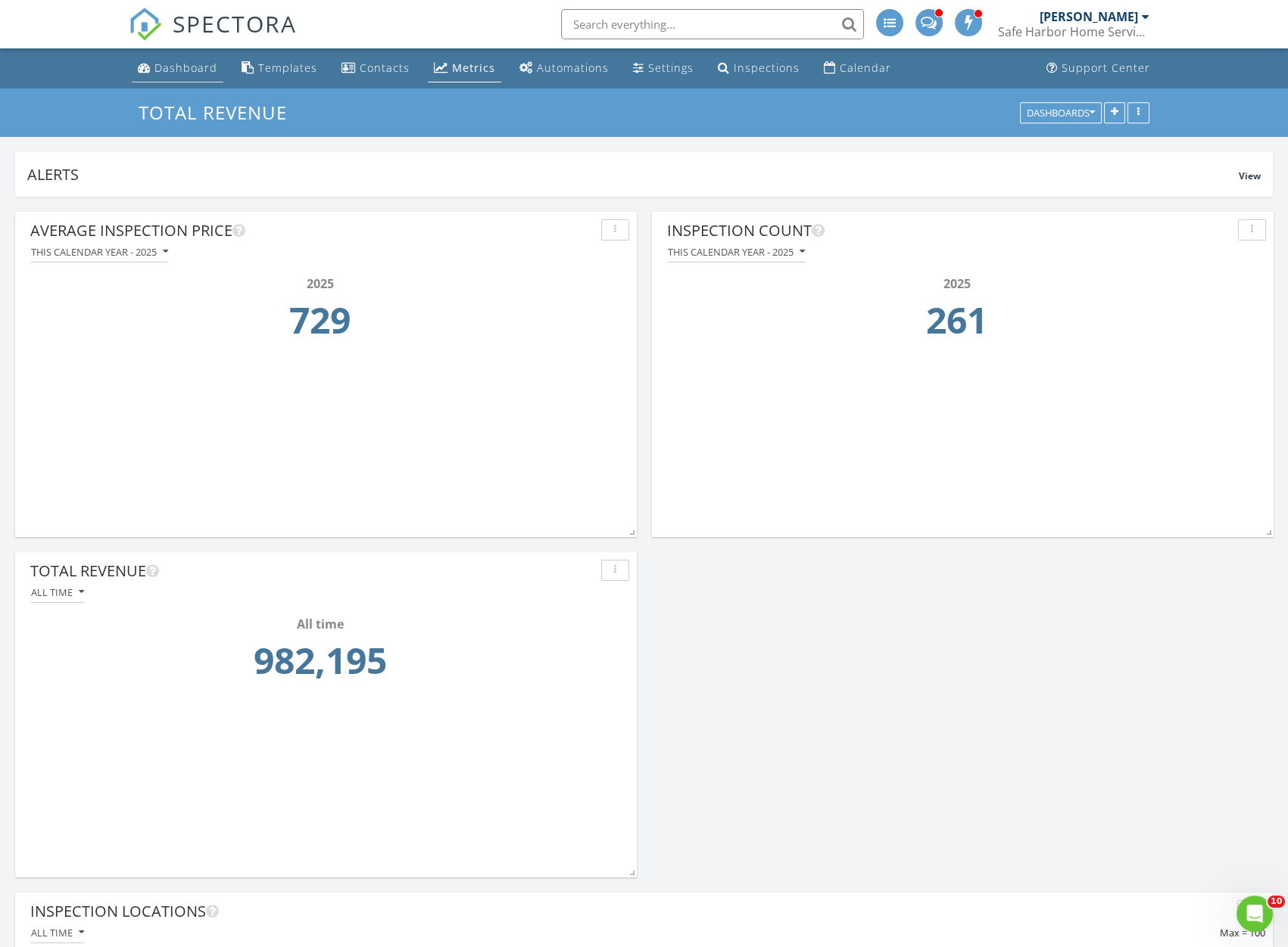
click at [159, 65] on div "Dashboard" at bounding box center [186, 68] width 63 height 14
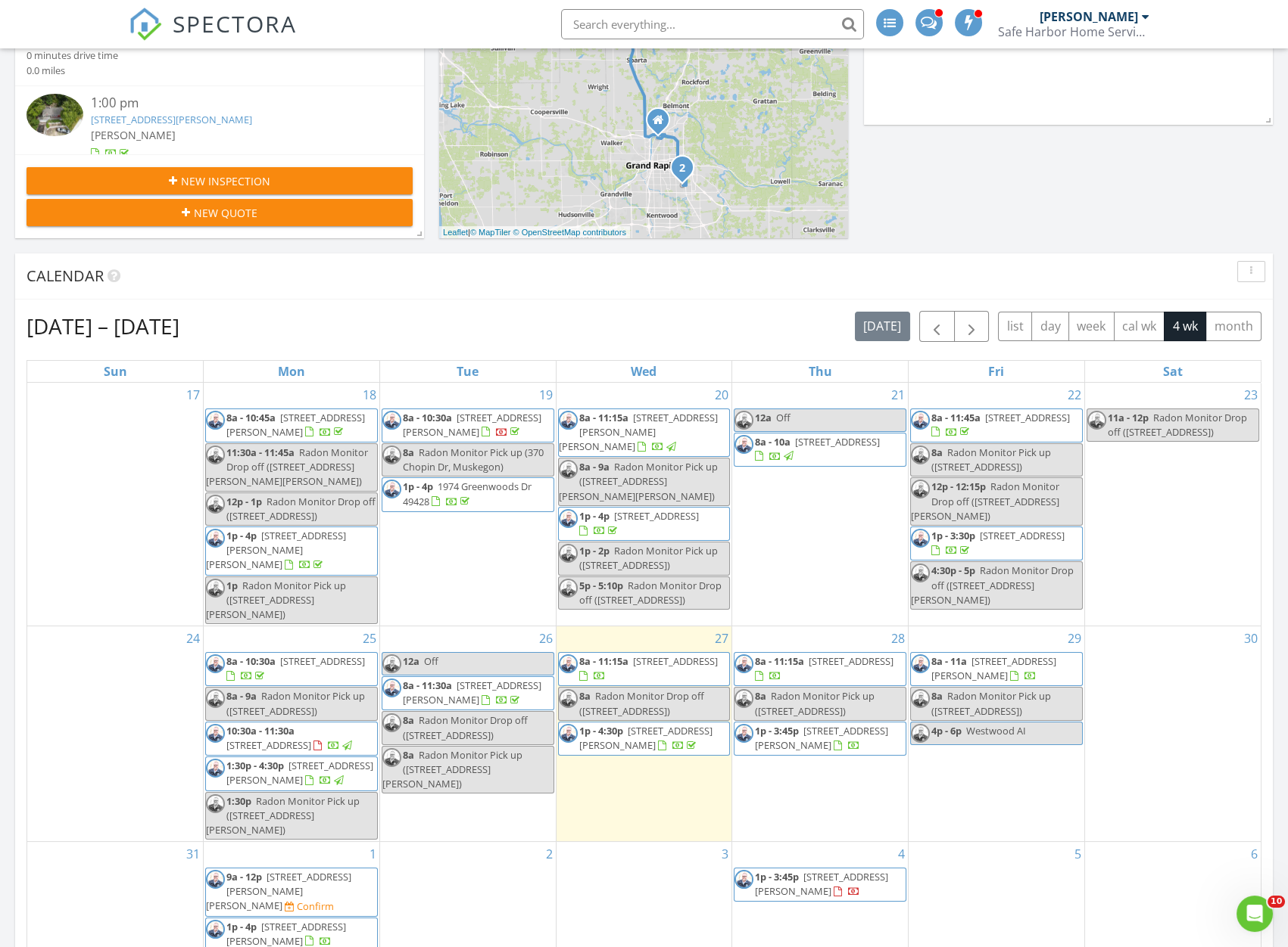
scroll to position [550, 0]
